Goal: Task Accomplishment & Management: Use online tool/utility

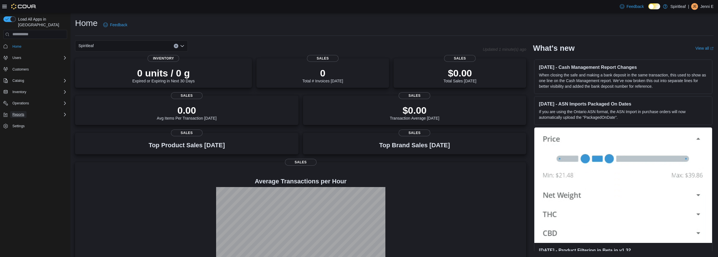
click at [23, 112] on span "Reports" at bounding box center [18, 114] width 12 height 5
click at [17, 136] on span "Reports" at bounding box center [16, 138] width 12 height 5
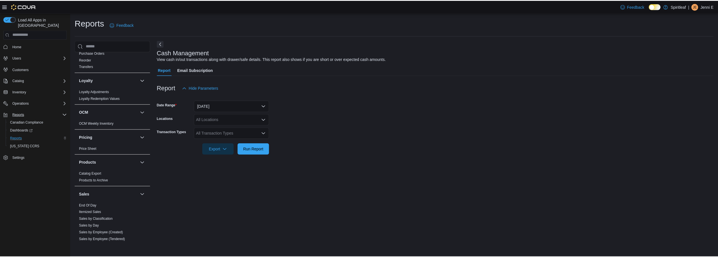
scroll to position [338, 0]
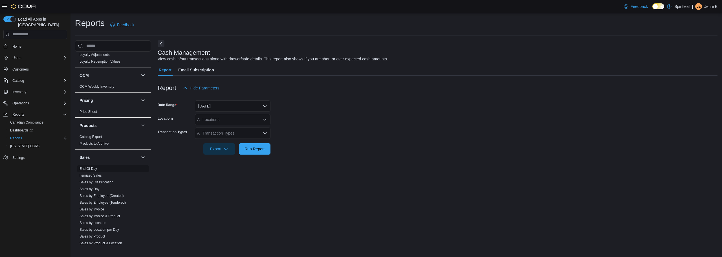
click at [92, 167] on link "End Of Day" at bounding box center [88, 169] width 17 height 4
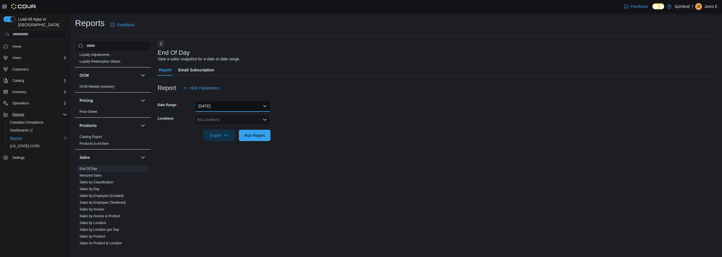
click at [227, 103] on button "[DATE]" at bounding box center [233, 105] width 76 height 11
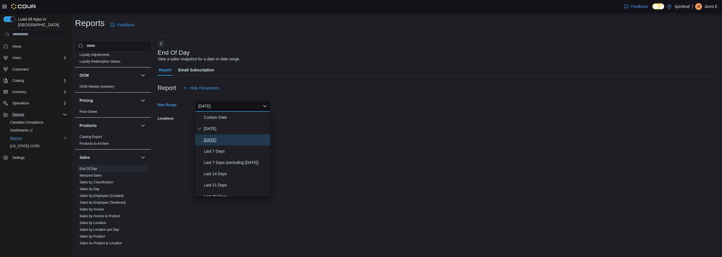
click at [224, 138] on span "[DATE]" at bounding box center [236, 139] width 64 height 7
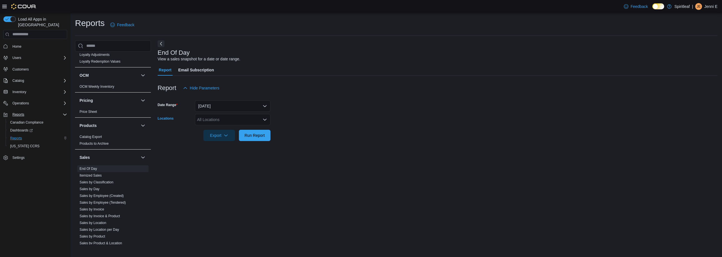
click at [224, 120] on div "All Locations" at bounding box center [233, 119] width 76 height 11
type input "***"
click at [226, 129] on span "218 - Township ([GEOGRAPHIC_DATA])" at bounding box center [250, 129] width 71 height 6
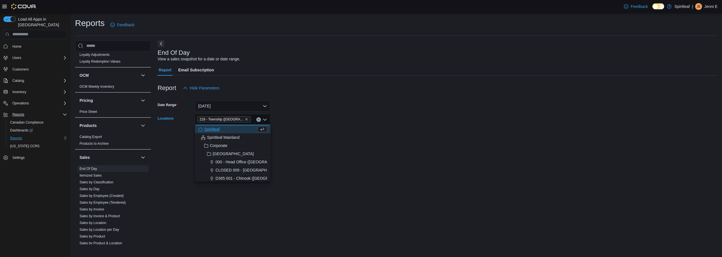
click at [300, 59] on div "End Of Day View a sales snapshot for a date or date range." at bounding box center [436, 55] width 557 height 13
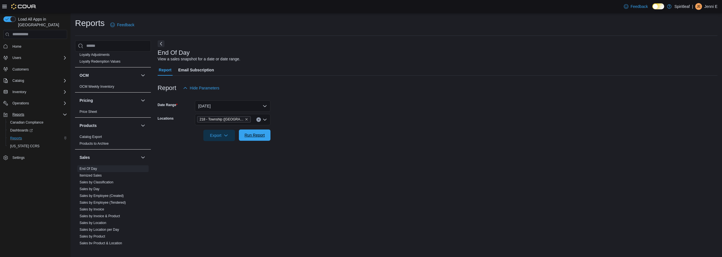
click at [249, 133] on span "Run Report" at bounding box center [254, 134] width 25 height 11
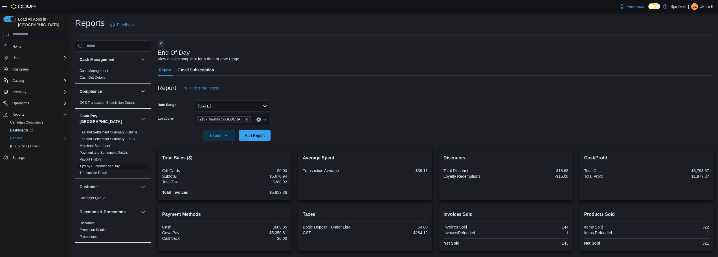
click at [112, 164] on link "Tips by Budtender per Day" at bounding box center [100, 166] width 40 height 4
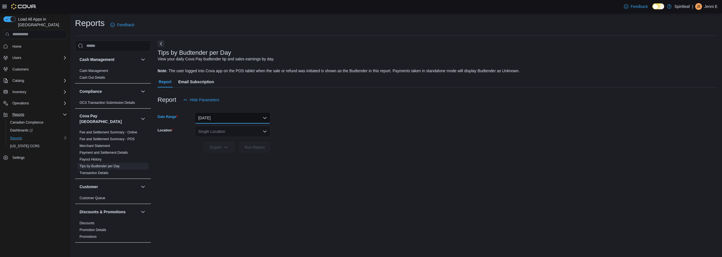
click at [249, 117] on button "[DATE]" at bounding box center [233, 117] width 76 height 11
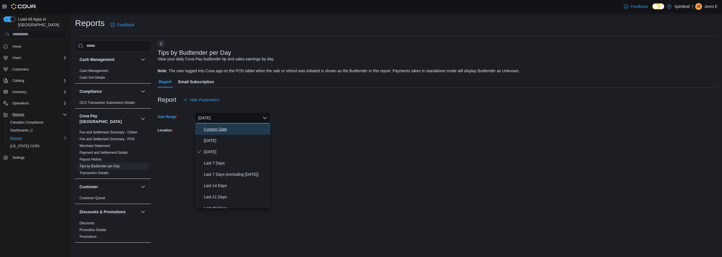
click at [240, 127] on span "Custom Date" at bounding box center [236, 129] width 64 height 7
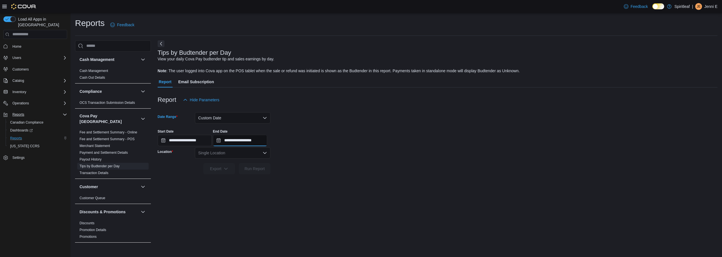
click at [264, 141] on input "**********" at bounding box center [240, 140] width 54 height 11
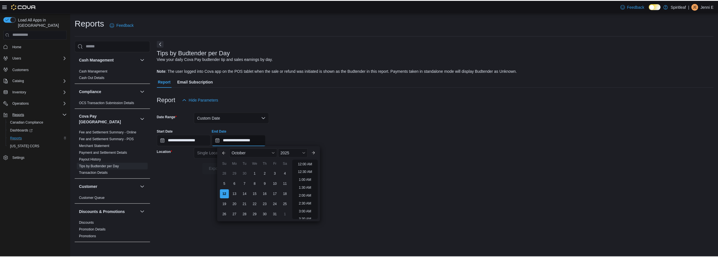
scroll to position [320, 0]
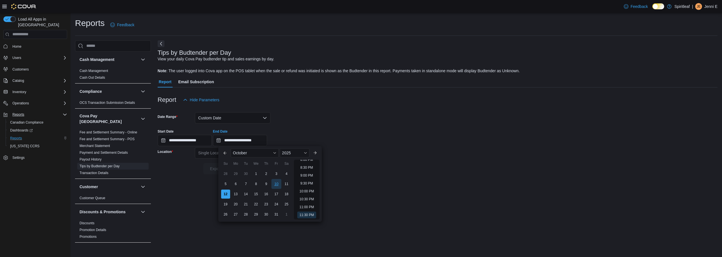
click at [276, 182] on div "10" at bounding box center [276, 184] width 10 height 10
type input "**********"
click at [310, 125] on div "**********" at bounding box center [438, 135] width 560 height 21
click at [245, 153] on div "Single Location" at bounding box center [233, 152] width 76 height 11
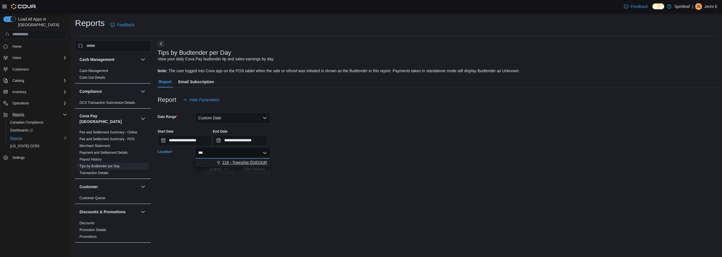
type input "***"
click at [239, 162] on span "218 - Township ([GEOGRAPHIC_DATA])" at bounding box center [257, 163] width 71 height 6
click at [252, 167] on span "Run Report" at bounding box center [254, 169] width 20 height 6
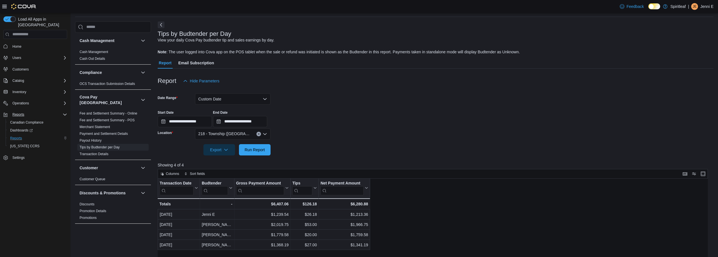
scroll to position [28, 0]
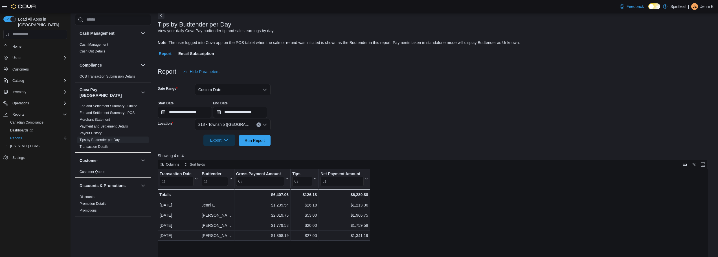
click at [222, 140] on span "Export" at bounding box center [219, 140] width 25 height 11
click at [224, 150] on span "Export to Excel" at bounding box center [219, 151] width 25 height 5
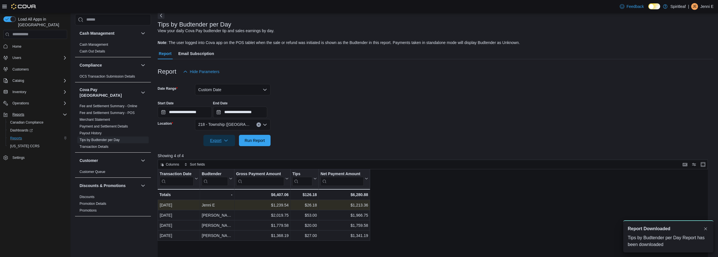
scroll to position [0, 0]
